Goal: Check status

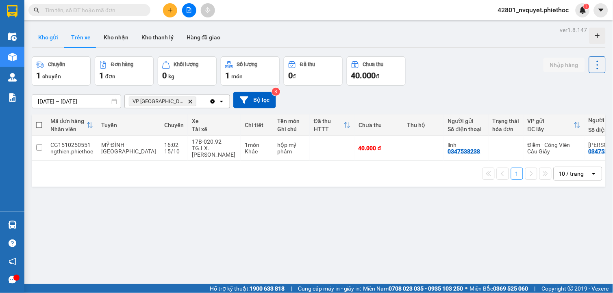
click at [50, 39] on button "Kho gửi" at bounding box center [48, 37] width 33 height 19
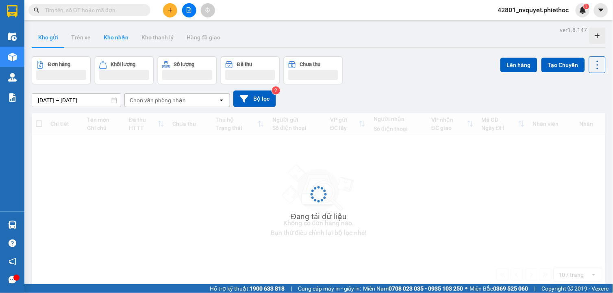
click at [123, 38] on button "Kho nhận" at bounding box center [116, 37] width 38 height 19
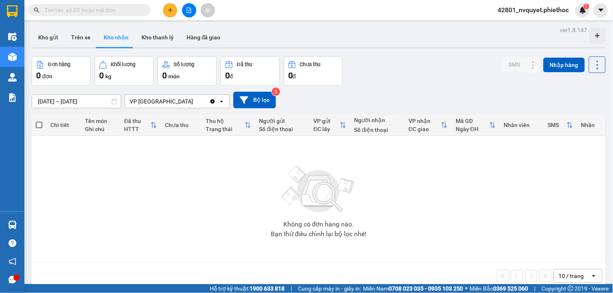
click at [58, 102] on input "[DATE] – [DATE]" at bounding box center [76, 101] width 89 height 13
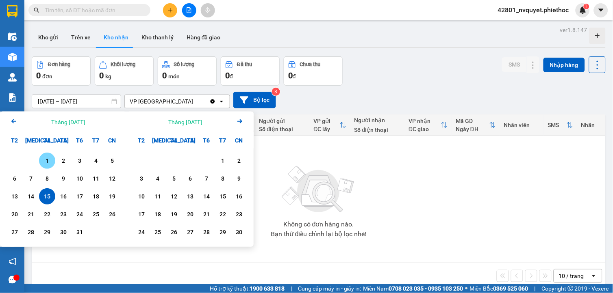
drag, startPoint x: 49, startPoint y: 160, endPoint x: 50, endPoint y: 173, distance: 13.1
click at [50, 160] on div "1" at bounding box center [46, 161] width 11 height 10
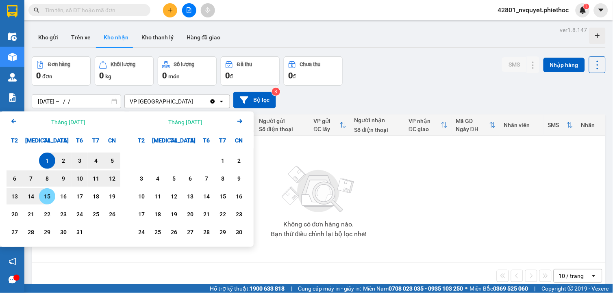
click at [52, 197] on div "15" at bounding box center [46, 197] width 11 height 10
type input "[DATE] – [DATE]"
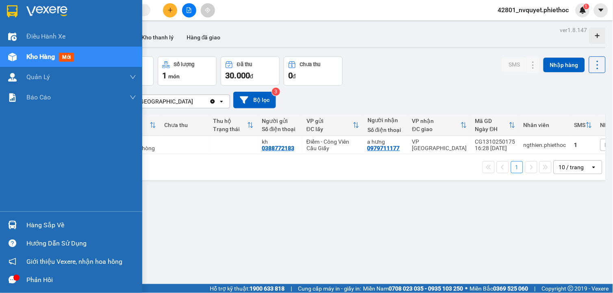
click at [39, 222] on div "Hàng sắp về" at bounding box center [81, 225] width 110 height 12
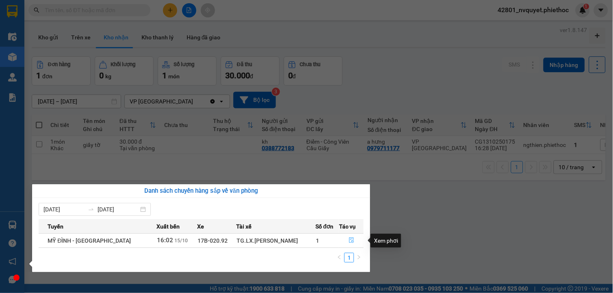
click at [342, 244] on button "button" at bounding box center [351, 240] width 24 height 13
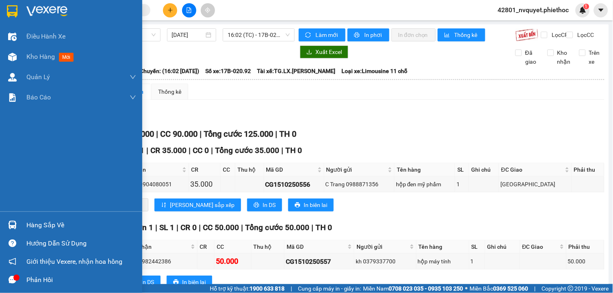
click at [41, 229] on div "Hàng sắp về" at bounding box center [81, 225] width 110 height 12
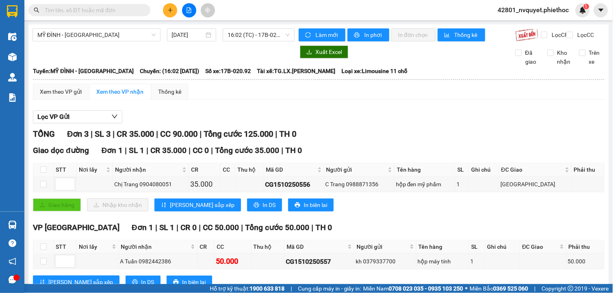
click at [405, 132] on section "Kết quả tìm kiếm ( 0 ) Bộ lọc No Data 42801_nvquyet.phiethoc 1 Điều hành xe Kho…" at bounding box center [306, 146] width 613 height 293
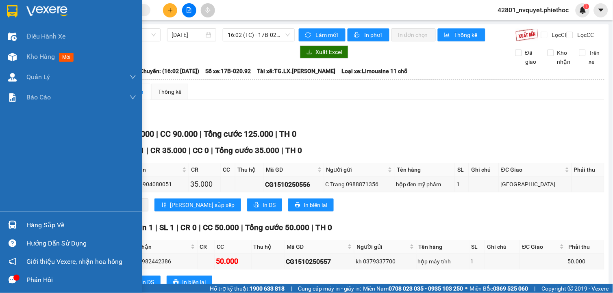
click at [14, 224] on img at bounding box center [12, 225] width 9 height 9
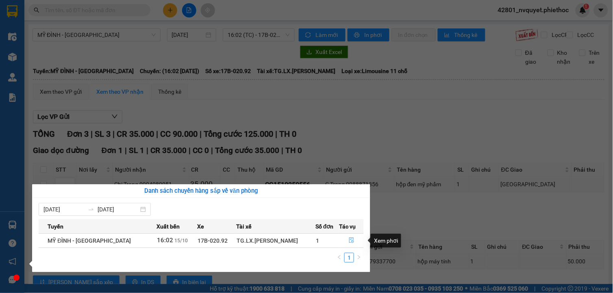
click at [346, 237] on button "button" at bounding box center [351, 240] width 24 height 13
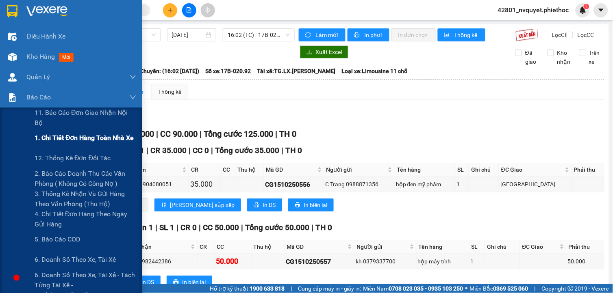
click at [57, 140] on span "1. Chi tiết đơn hàng toàn nhà xe" at bounding box center [85, 138] width 100 height 10
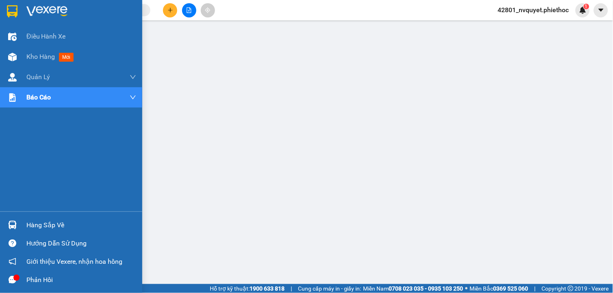
click at [19, 227] on div "Hàng sắp về" at bounding box center [71, 225] width 142 height 18
click at [20, 225] on div "Hàng sắp về" at bounding box center [71, 225] width 142 height 18
click at [43, 222] on div "Hàng sắp về" at bounding box center [81, 225] width 110 height 12
click at [30, 228] on div "Hàng sắp về" at bounding box center [81, 225] width 110 height 12
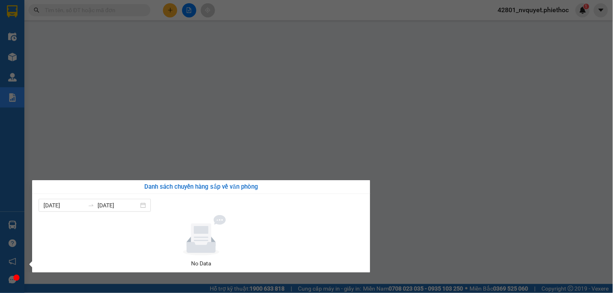
click at [367, 223] on div "[DATE] [DATE] No Data" at bounding box center [201, 233] width 338 height 79
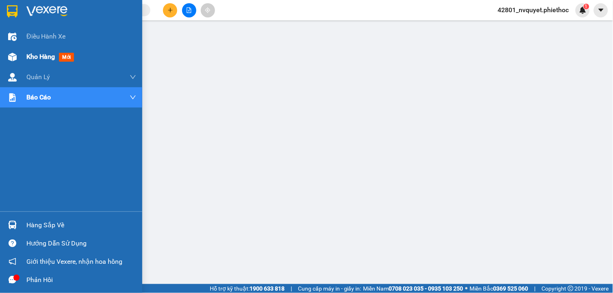
click at [22, 60] on div "Kho hàng mới" at bounding box center [71, 57] width 142 height 20
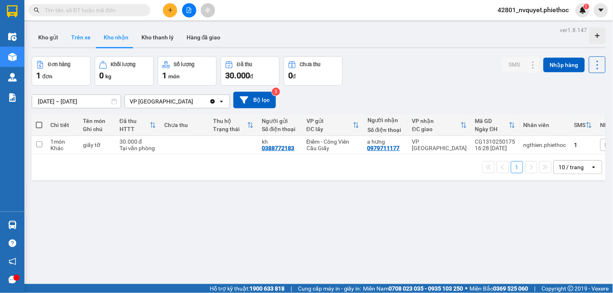
click at [80, 39] on button "Trên xe" at bounding box center [81, 37] width 32 height 19
type input "[DATE] – [DATE]"
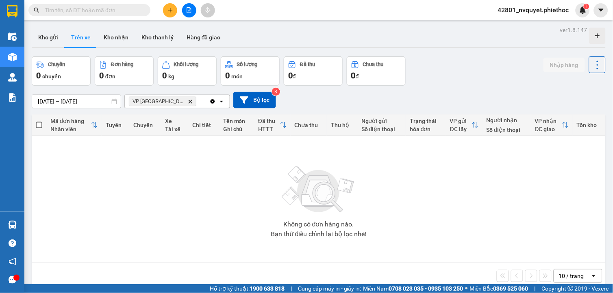
click at [188, 100] on icon "Delete" at bounding box center [190, 101] width 5 height 5
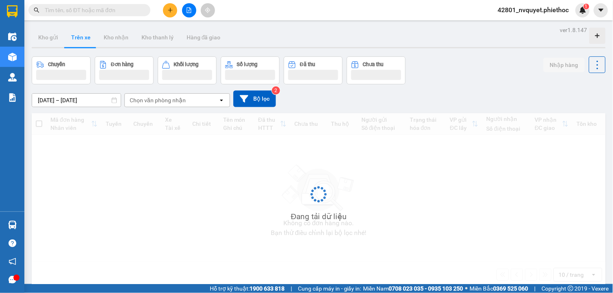
click at [174, 100] on div "Chọn văn phòng nhận" at bounding box center [158, 100] width 56 height 8
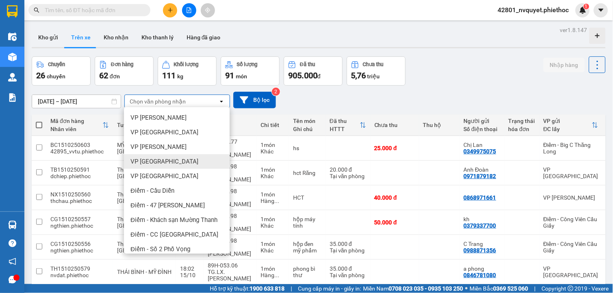
click at [162, 164] on span "VP [GEOGRAPHIC_DATA]" at bounding box center [164, 162] width 68 height 8
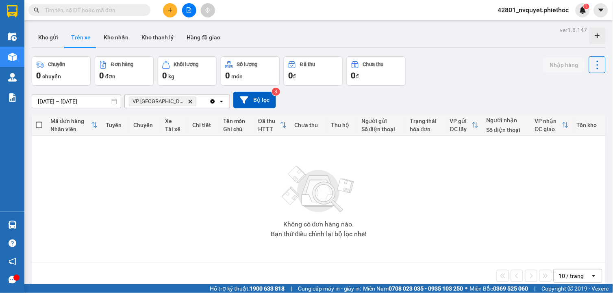
click at [188, 101] on icon "VP Nam Trung, close by backspace" at bounding box center [190, 102] width 4 height 4
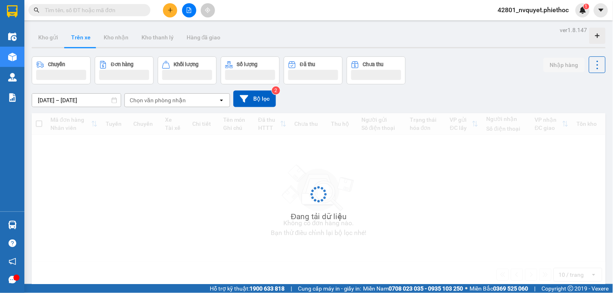
click at [172, 101] on div "Chọn văn phòng nhận" at bounding box center [158, 100] width 56 height 8
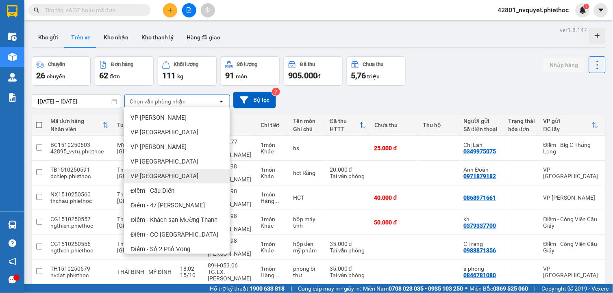
click at [173, 174] on div "VP [GEOGRAPHIC_DATA]" at bounding box center [177, 176] width 106 height 15
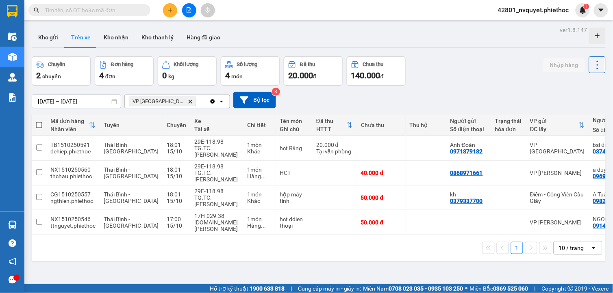
scroll to position [0, 99]
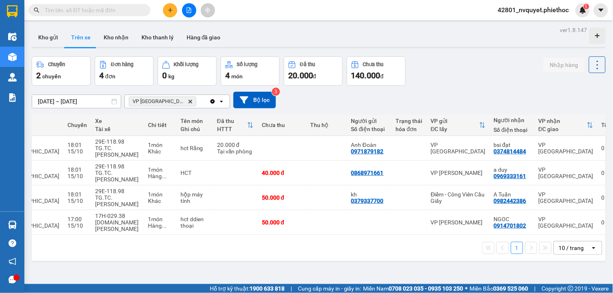
click at [107, 240] on div "1 10 / trang open" at bounding box center [319, 248] width 574 height 26
click at [97, 238] on div "1 10 / trang open" at bounding box center [319, 248] width 574 height 26
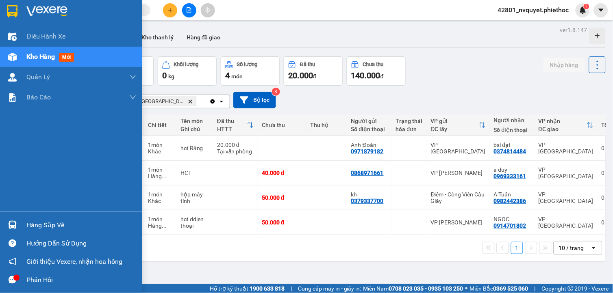
click at [28, 226] on div "Hàng sắp về" at bounding box center [81, 225] width 110 height 12
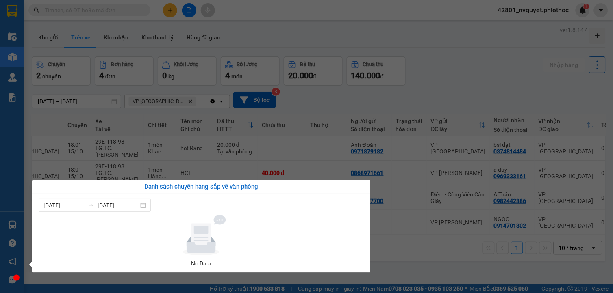
click at [512, 29] on section "Kết quả tìm kiếm ( 0 ) Bộ lọc No Data 42801_nvquyet.phiethoc 1 Điều hành xe Kho…" at bounding box center [306, 146] width 613 height 293
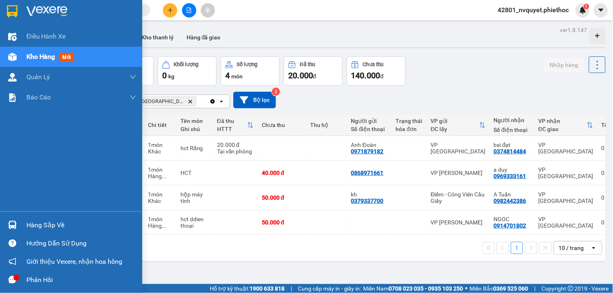
click at [28, 216] on div "Hàng sắp về" at bounding box center [71, 225] width 142 height 18
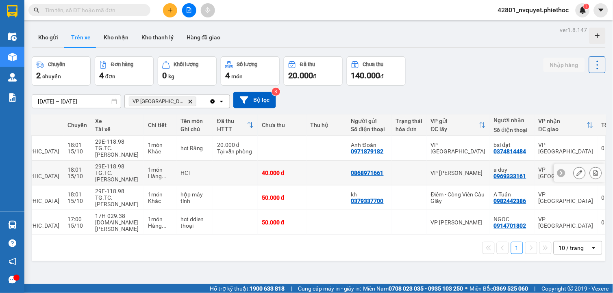
click at [183, 177] on section "Kết quả tìm kiếm ( 0 ) Bộ lọc No Data 42801_nvquyet.phiethoc 1 Điều hành xe Kho…" at bounding box center [306, 146] width 613 height 293
click at [45, 34] on button "Kho gửi" at bounding box center [48, 37] width 33 height 19
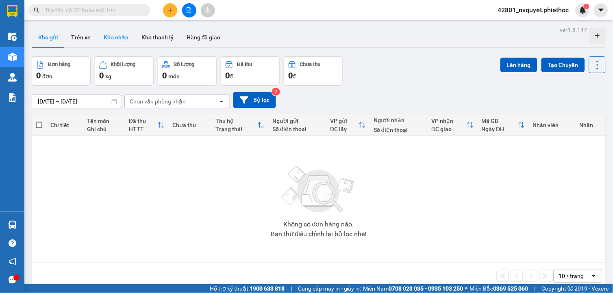
click at [112, 32] on button "Kho nhận" at bounding box center [116, 37] width 38 height 19
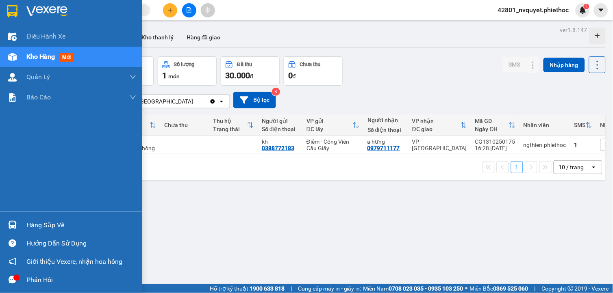
click at [9, 226] on img at bounding box center [12, 225] width 9 height 9
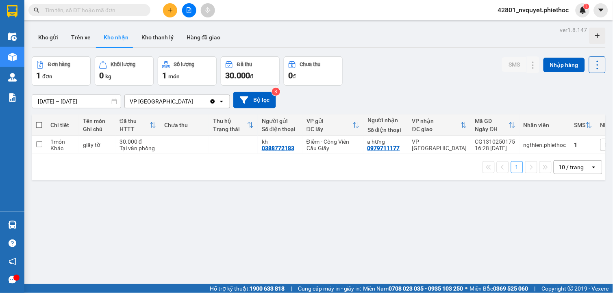
drag, startPoint x: 239, startPoint y: 173, endPoint x: 124, endPoint y: 111, distance: 130.5
click at [238, 173] on section "Kết quả tìm kiếm ( 0 ) Bộ lọc No Data 42801_nvquyet.phiethoc 1 Điều hành xe Kho…" at bounding box center [306, 146] width 613 height 293
click at [84, 39] on button "Trên xe" at bounding box center [81, 37] width 32 height 19
type input "[DATE] – [DATE]"
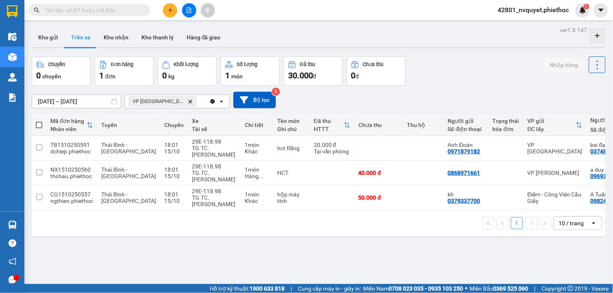
click at [188, 102] on icon "Delete" at bounding box center [190, 101] width 5 height 5
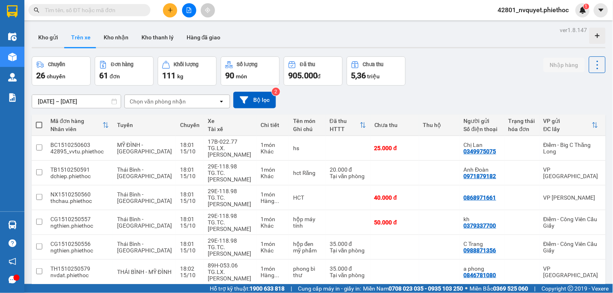
click at [165, 102] on div "Chọn văn phòng nhận" at bounding box center [158, 101] width 56 height 8
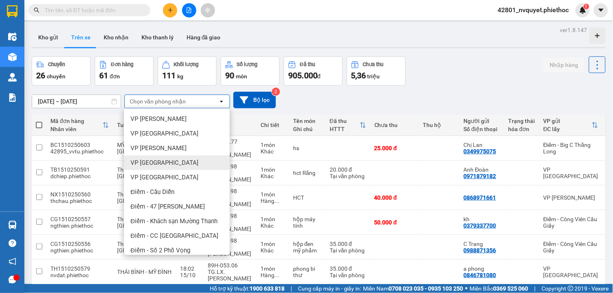
click at [165, 165] on span "VP [GEOGRAPHIC_DATA]" at bounding box center [164, 163] width 68 height 8
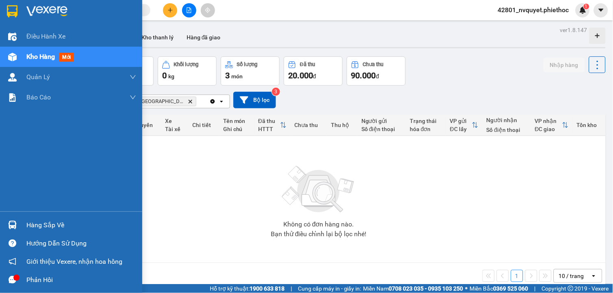
click at [19, 226] on div "Hàng sắp về" at bounding box center [71, 225] width 142 height 18
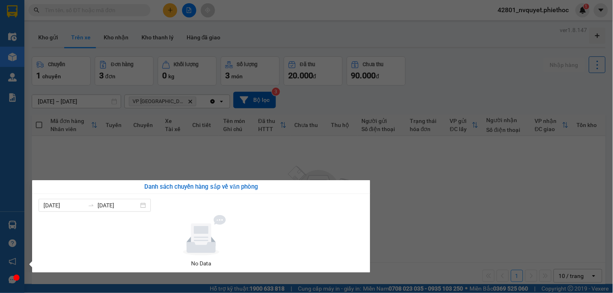
click at [401, 177] on section "Kết quả tìm kiếm ( 0 ) Bộ lọc No Data 42801_nvquyet.phiethoc 1 Điều hành xe Kho…" at bounding box center [306, 146] width 613 height 293
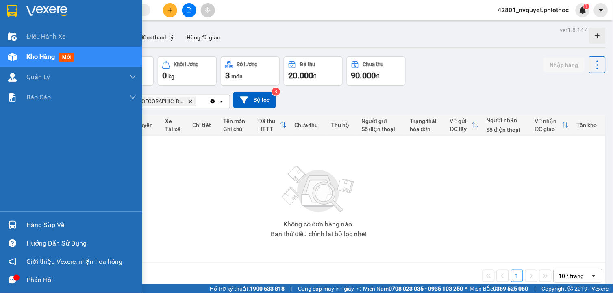
click at [18, 228] on div at bounding box center [12, 225] width 14 height 14
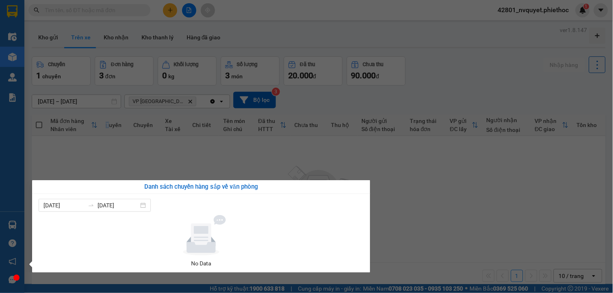
click at [108, 124] on section "Kết quả tìm kiếm ( 0 ) Bộ lọc No Data 42801_nvquyet.phiethoc 1 Điều hành xe Kho…" at bounding box center [306, 146] width 613 height 293
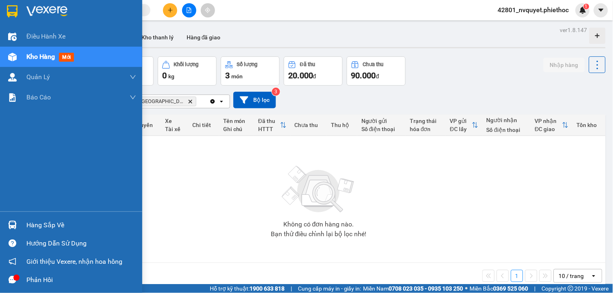
click at [22, 220] on div "Hàng sắp về" at bounding box center [71, 225] width 142 height 18
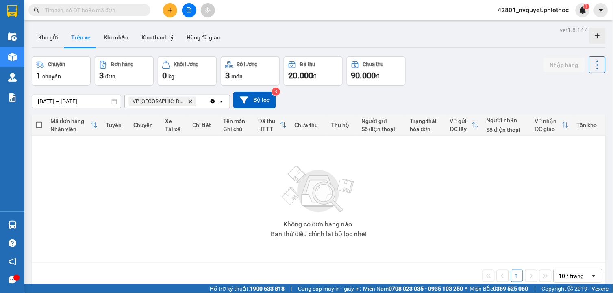
click at [408, 234] on section "Kết quả tìm kiếm ( 0 ) Bộ lọc No Data 42801_nvquyet.phiethoc 1 Điều hành xe Kho…" at bounding box center [306, 146] width 613 height 293
